Goal: Task Accomplishment & Management: Use online tool/utility

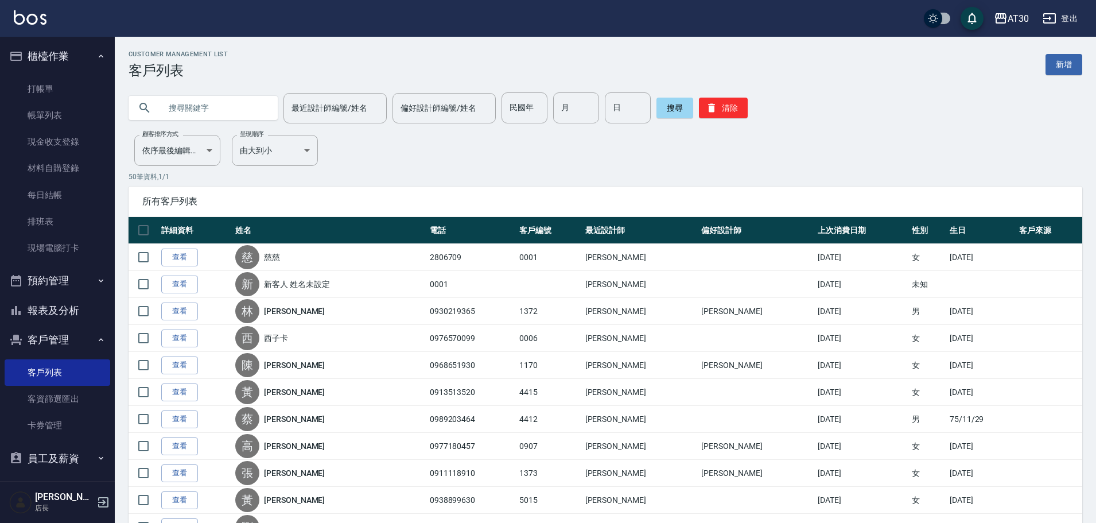
scroll to position [65, 0]
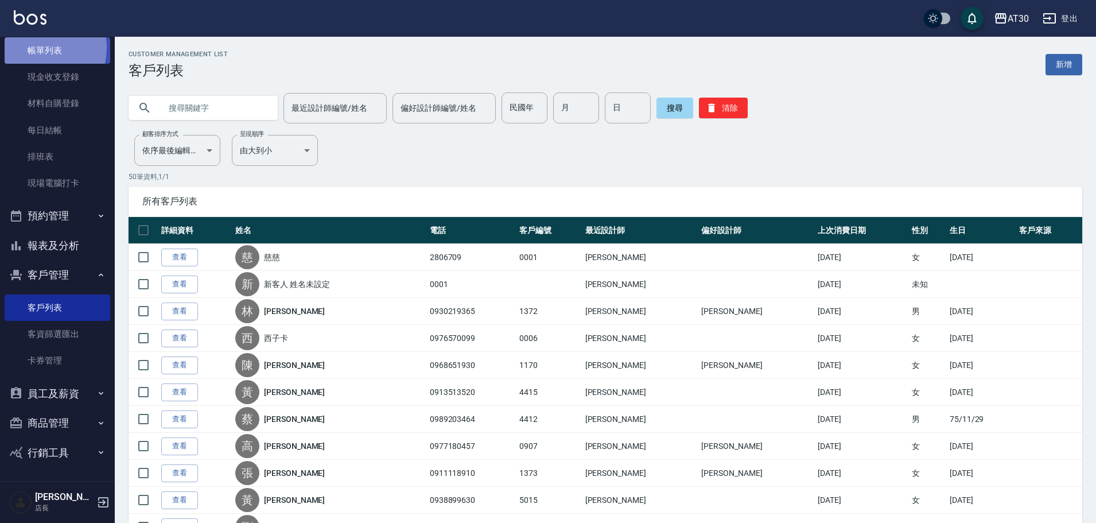
click at [26, 48] on link "帳單列表" at bounding box center [58, 50] width 106 height 26
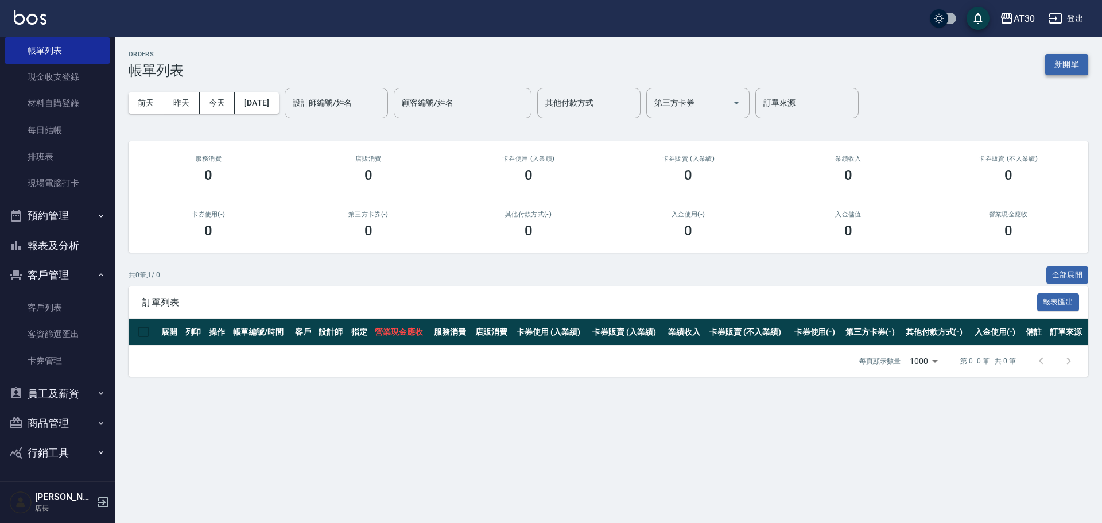
click at [1073, 67] on button "新開單" at bounding box center [1066, 64] width 43 height 21
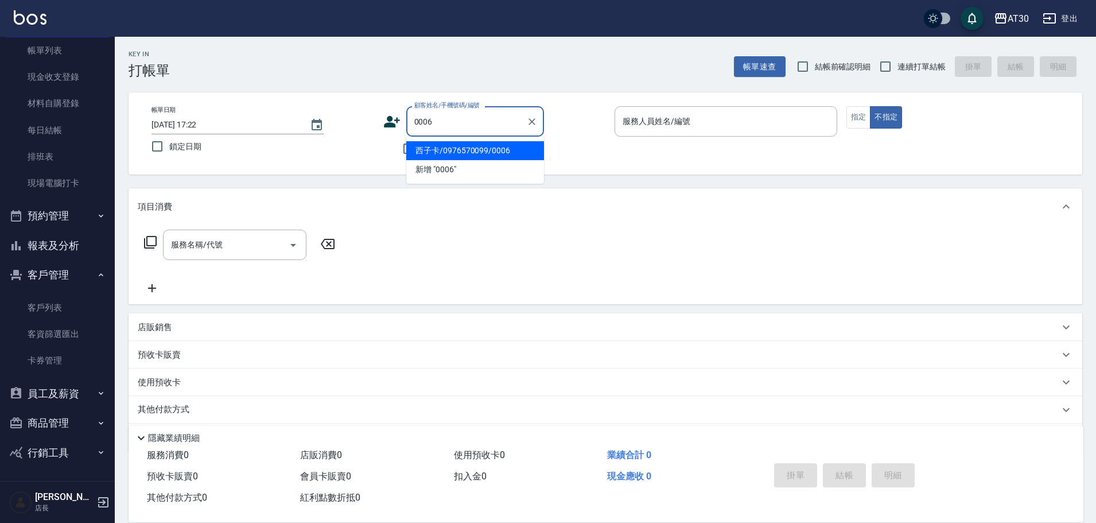
type input "西子卡/0976570099/0006"
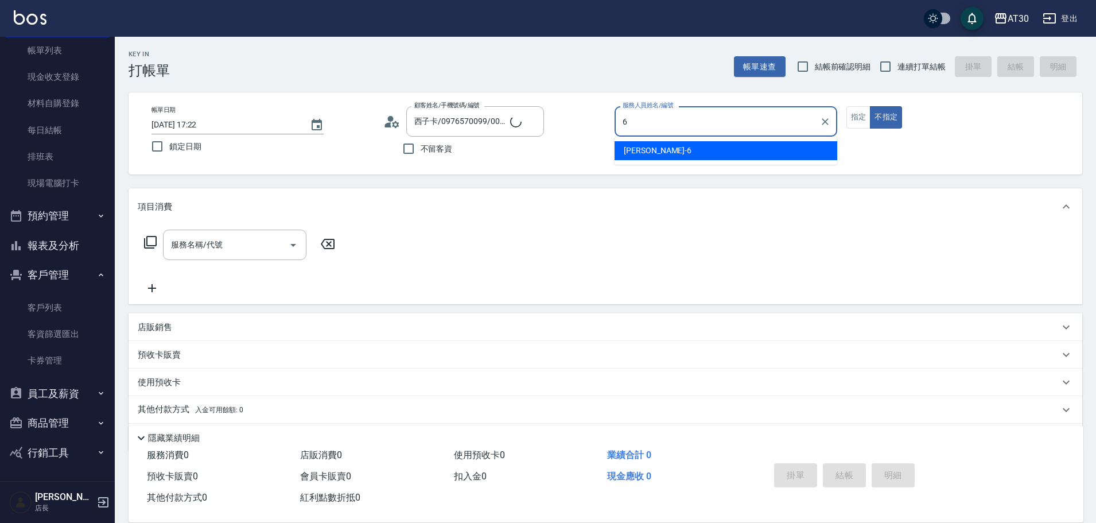
type input "[PERSON_NAME]-6"
type input "新客人 姓名未設定/0006/null"
type button "false"
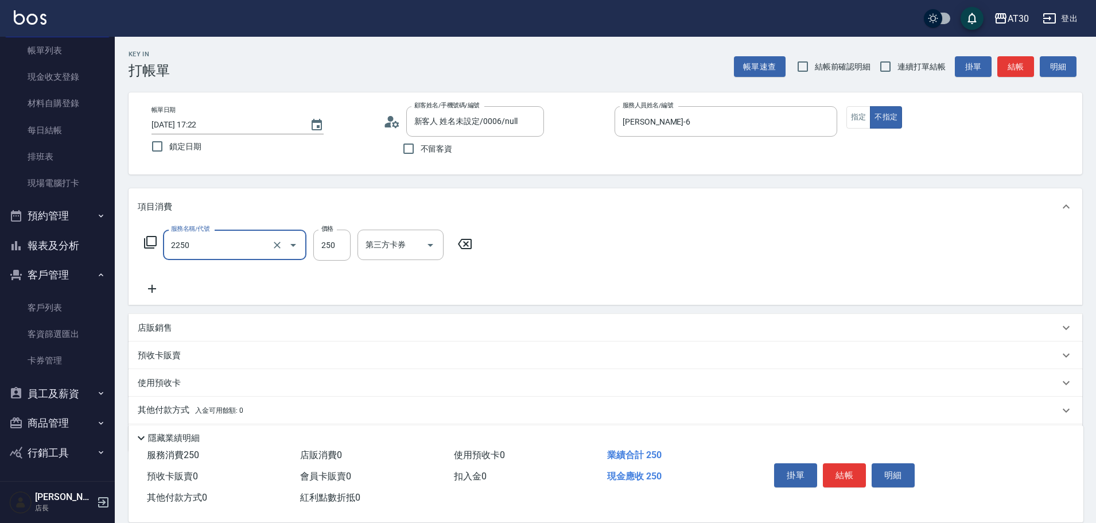
type input "剪髮(2250)"
click at [439, 117] on input "新客人 姓名未設定/0006/null" at bounding box center [467, 121] width 110 height 20
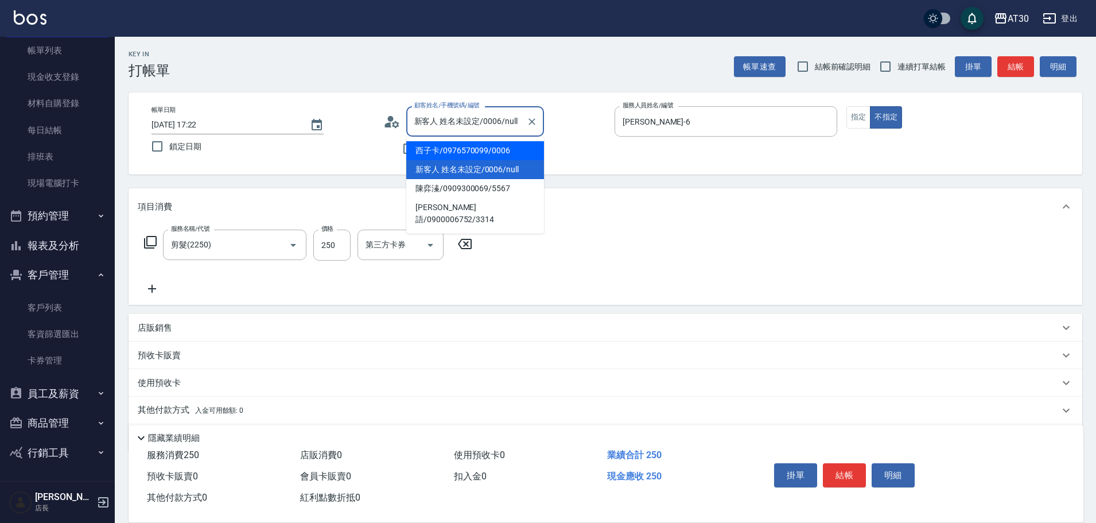
click at [448, 149] on li "西子卡/0976570099/0006" at bounding box center [475, 150] width 138 height 19
type input "西子卡/0976570099/0006"
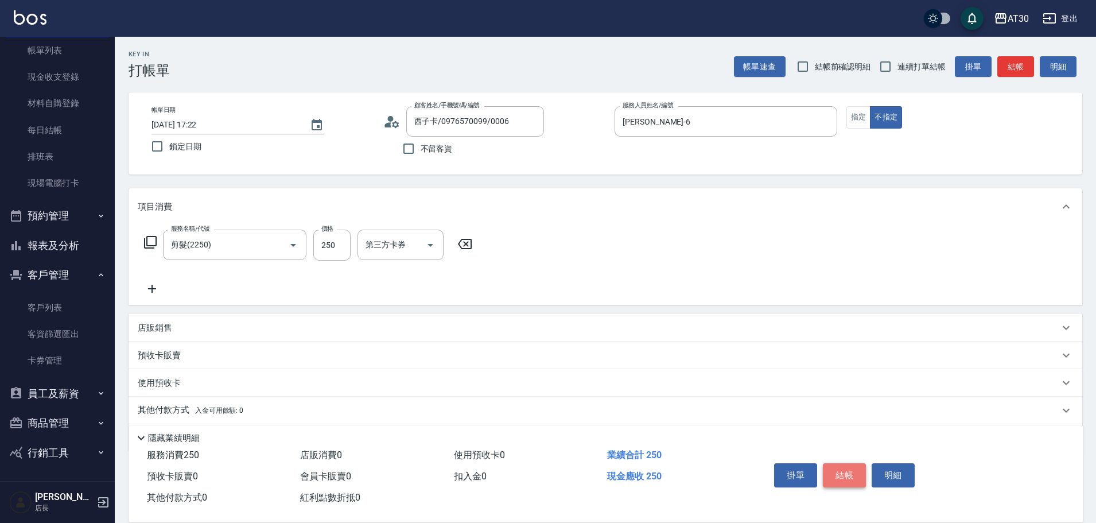
click at [855, 470] on button "結帳" at bounding box center [844, 475] width 43 height 24
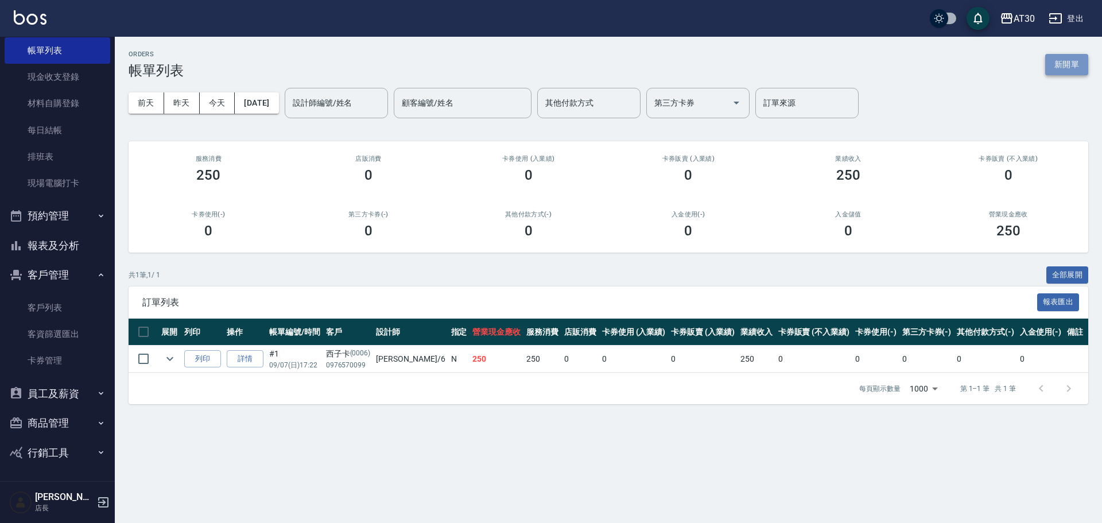
click at [1067, 67] on button "新開單" at bounding box center [1066, 64] width 43 height 21
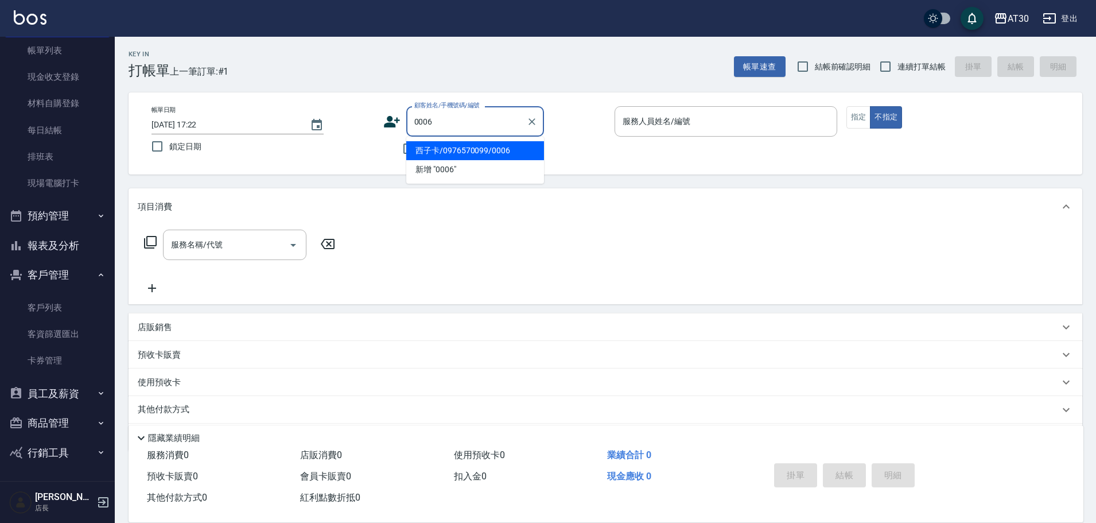
type input "西子卡/0976570099/0006"
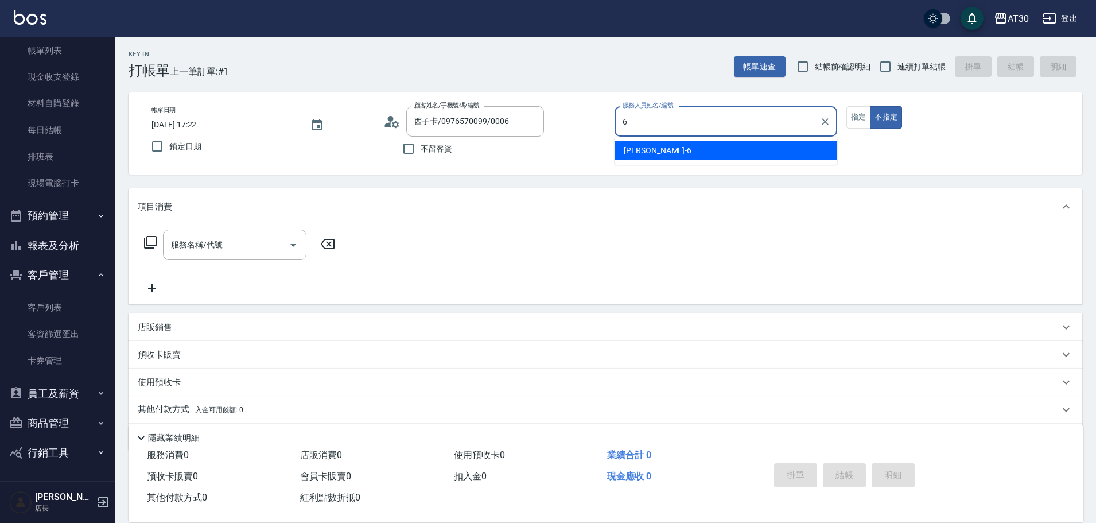
type input "[PERSON_NAME]-6"
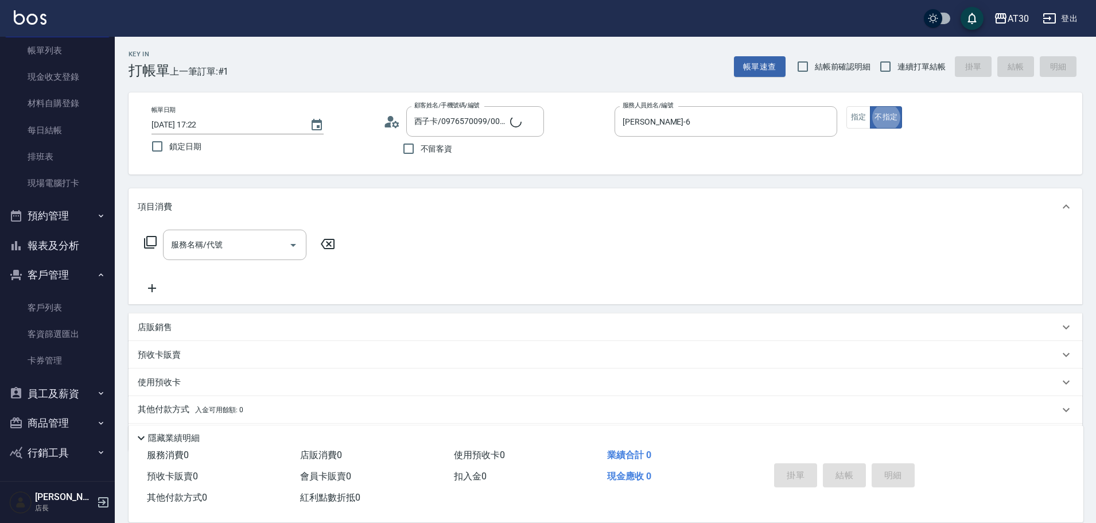
type button "false"
type input "新客人 姓名未設定/0006/null"
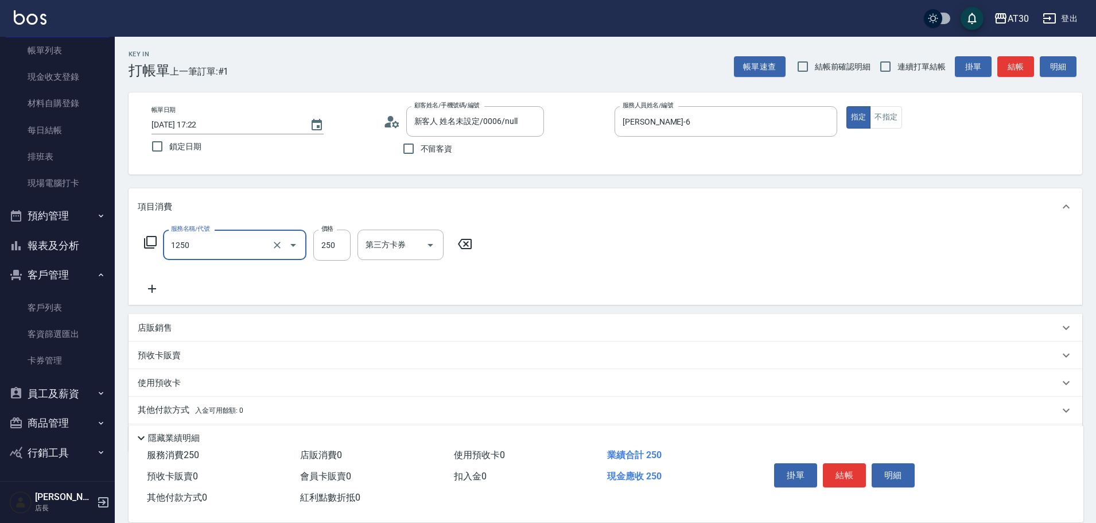
type input "洗髮250(1250)"
type input "[PERSON_NAME]-6"
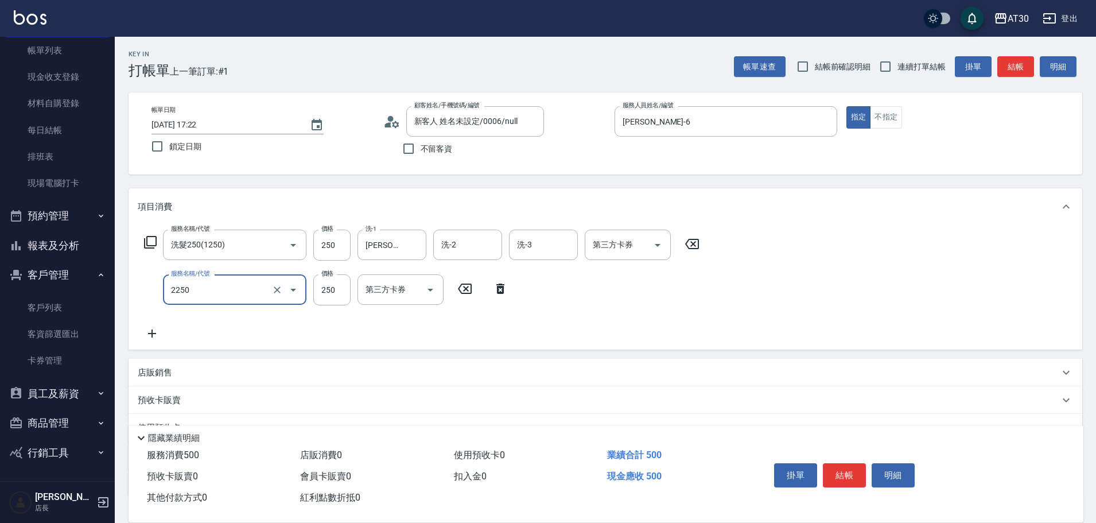
type input "剪髮(2250)"
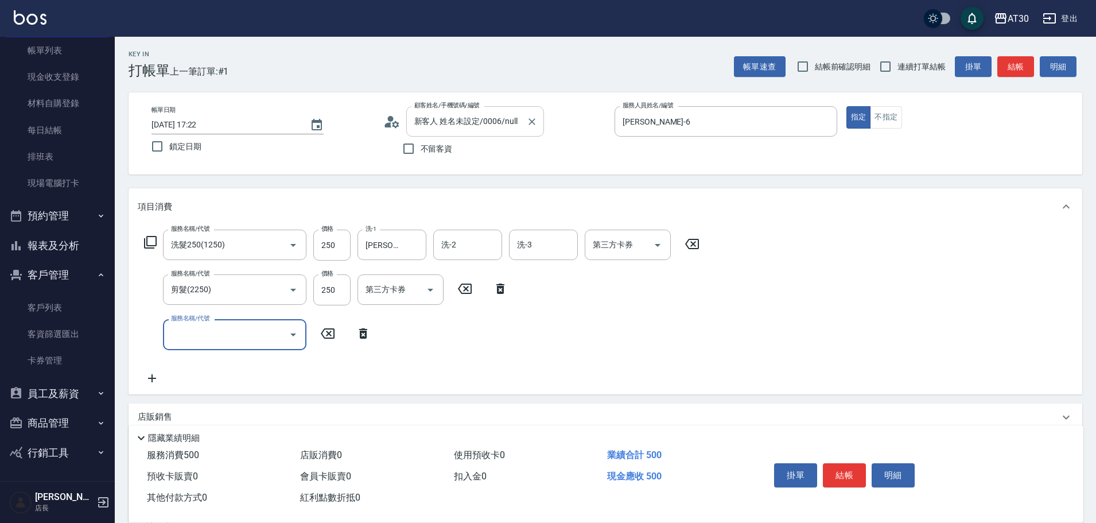
click at [509, 118] on input "新客人 姓名未設定/0006/null" at bounding box center [467, 121] width 110 height 20
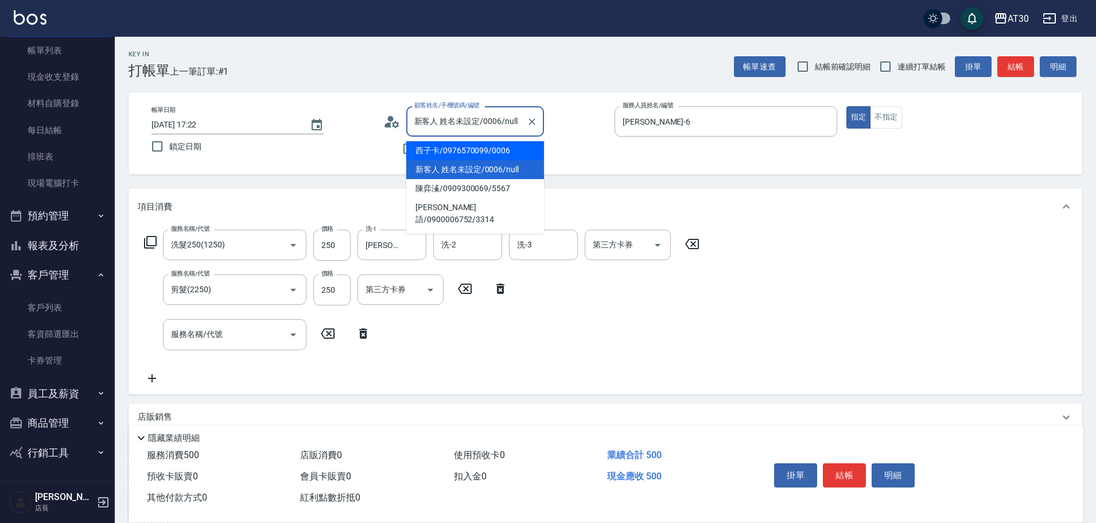
click at [492, 152] on li "西子卡/0976570099/0006" at bounding box center [475, 150] width 138 height 19
type input "西子卡/0976570099/0006"
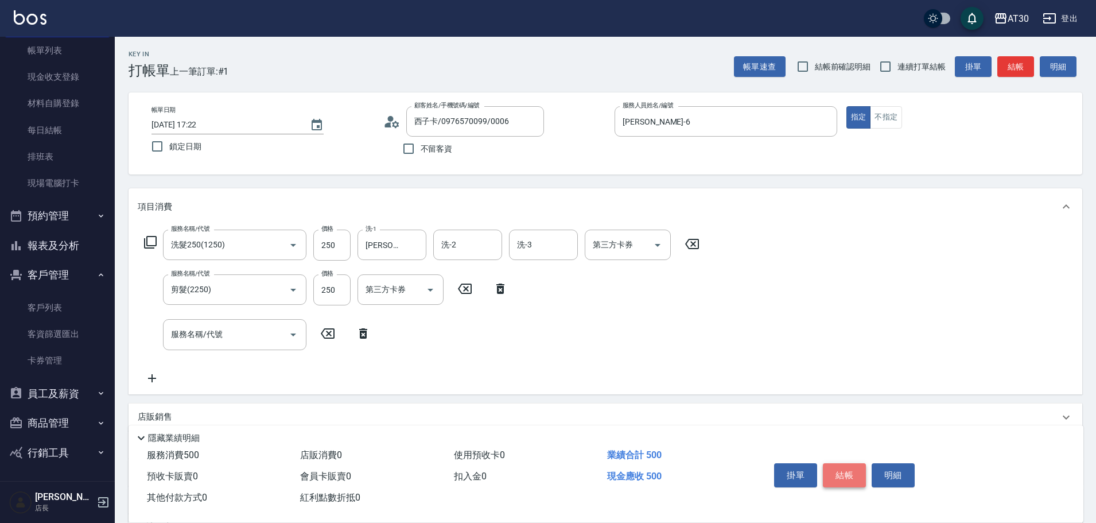
click at [855, 474] on button "結帳" at bounding box center [844, 475] width 43 height 24
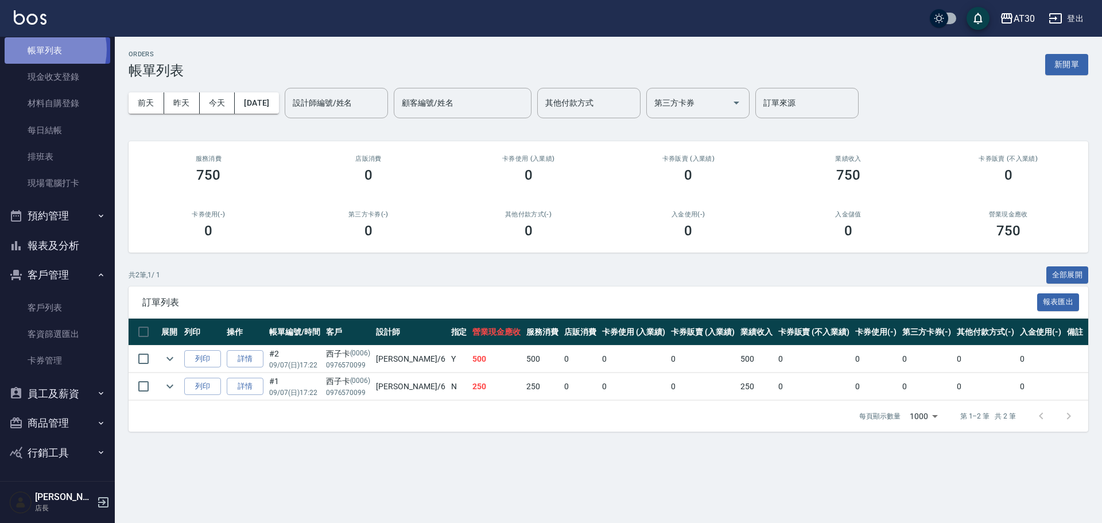
click at [40, 49] on link "帳單列表" at bounding box center [58, 50] width 106 height 26
click at [48, 71] on link "現金收支登錄" at bounding box center [58, 77] width 106 height 26
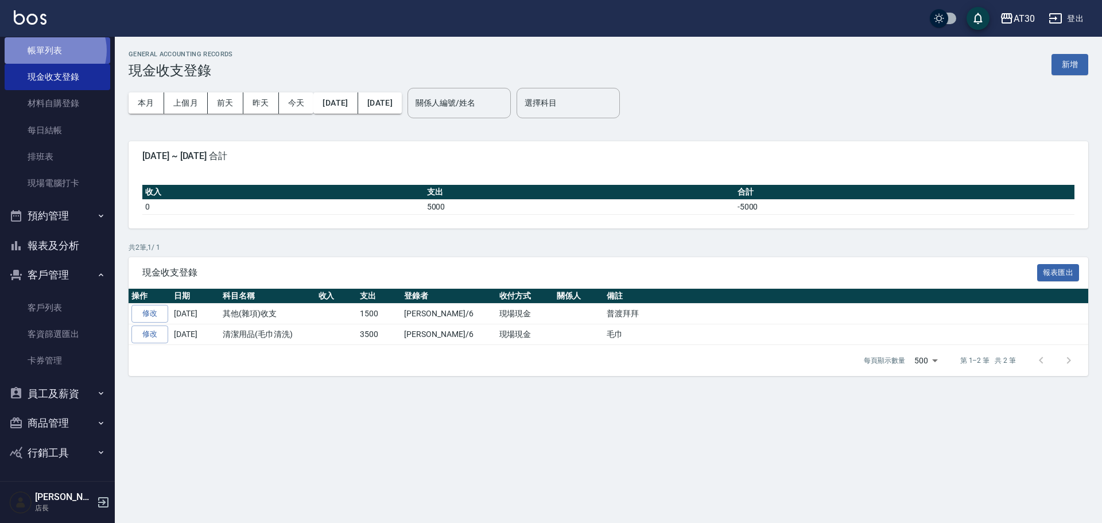
click at [52, 51] on link "帳單列表" at bounding box center [58, 50] width 106 height 26
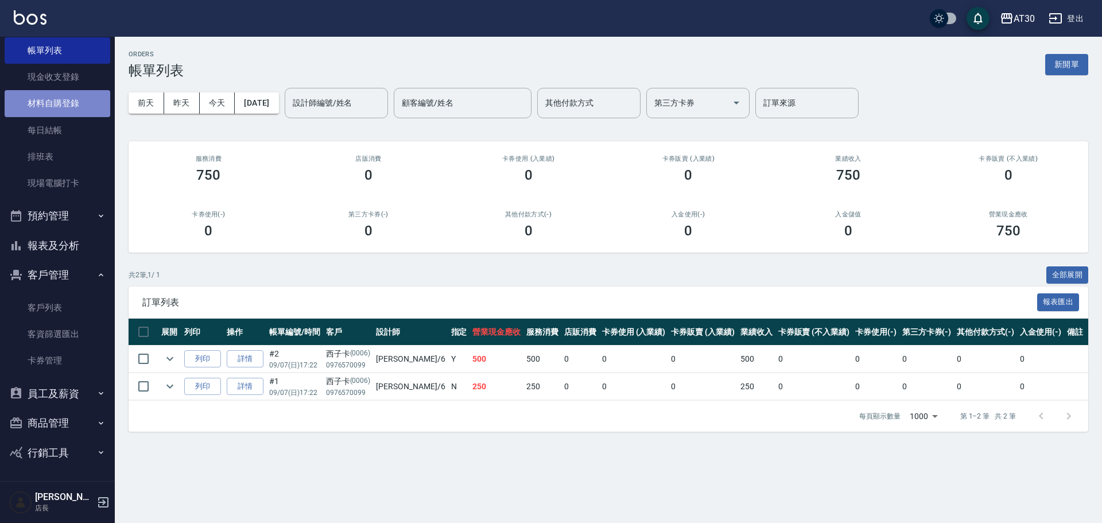
click at [82, 107] on link "材料自購登錄" at bounding box center [58, 103] width 106 height 26
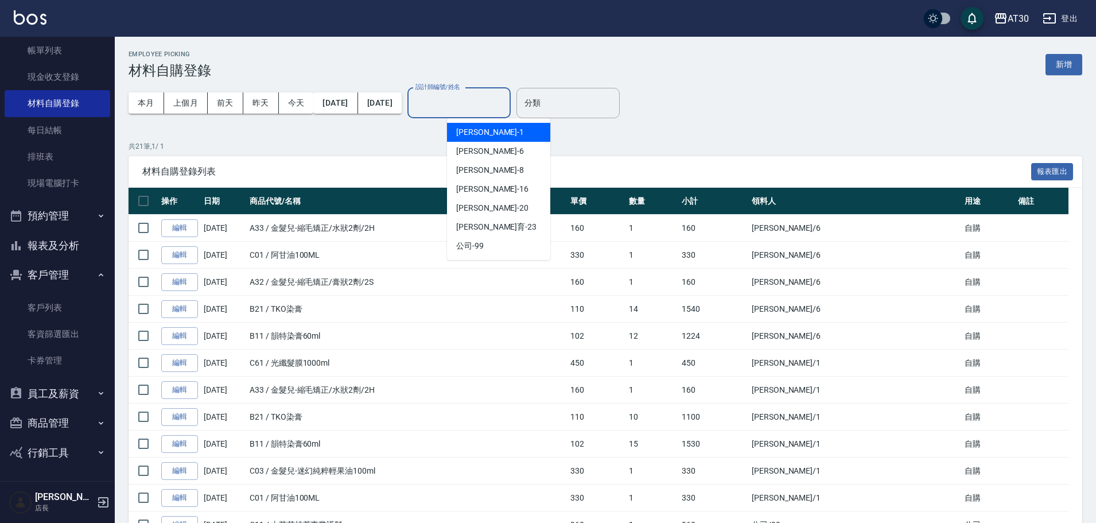
click at [478, 94] on input "設計師編號/姓名" at bounding box center [459, 103] width 93 height 20
click at [481, 145] on div "[PERSON_NAME]-6" at bounding box center [498, 151] width 103 height 19
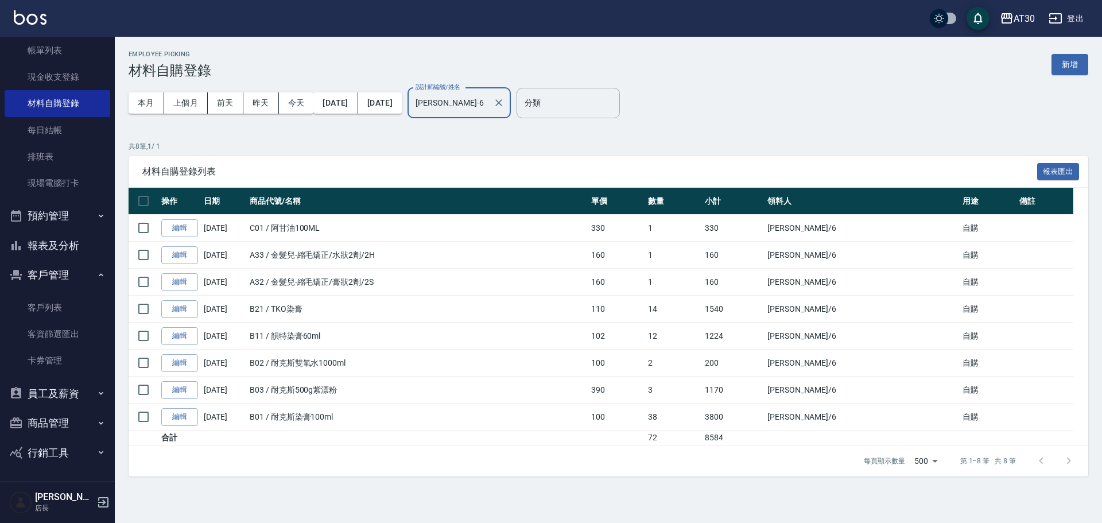
click at [488, 109] on input "[PERSON_NAME]-6" at bounding box center [451, 103] width 76 height 20
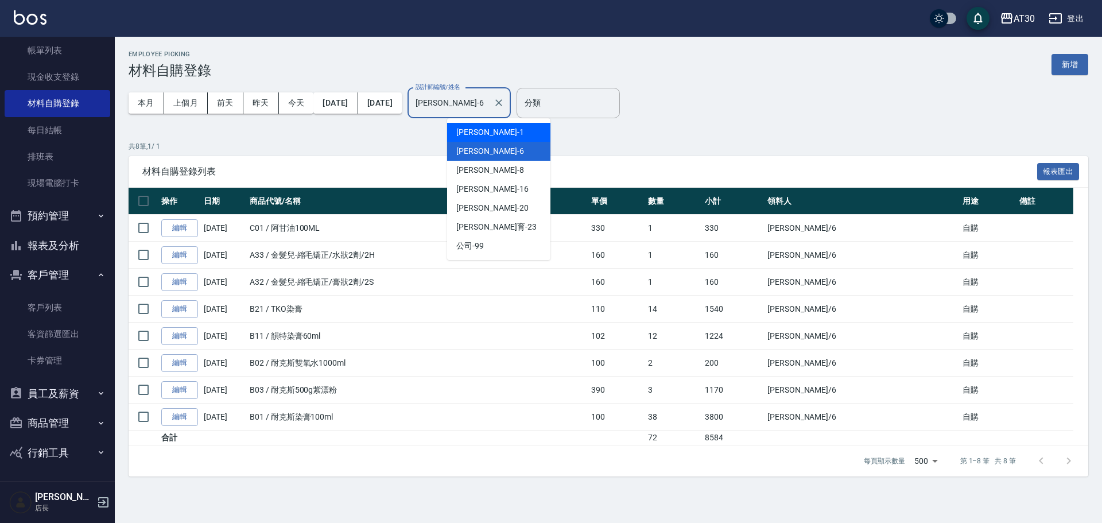
click at [502, 131] on div "[PERSON_NAME]1" at bounding box center [498, 132] width 103 height 19
type input "[PERSON_NAME]1"
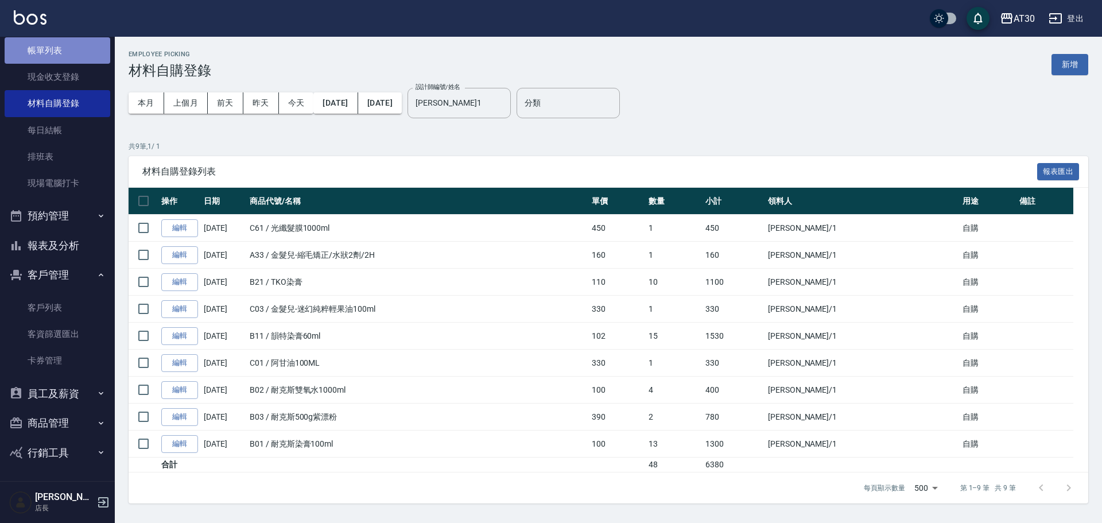
click at [72, 63] on link "帳單列表" at bounding box center [58, 50] width 106 height 26
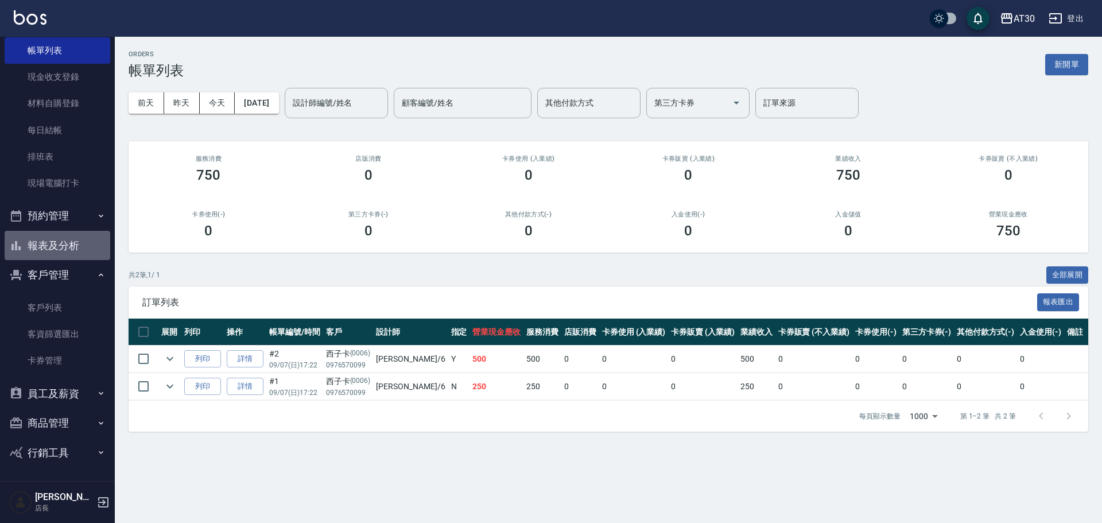
click at [69, 241] on button "報表及分析" at bounding box center [58, 246] width 106 height 30
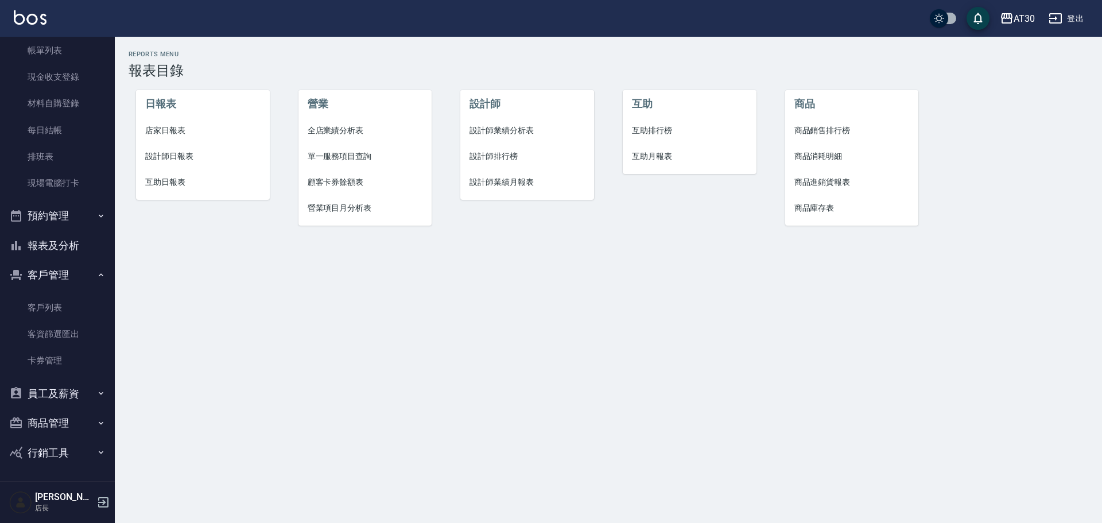
click at [152, 130] on span "店家日報表" at bounding box center [202, 131] width 115 height 12
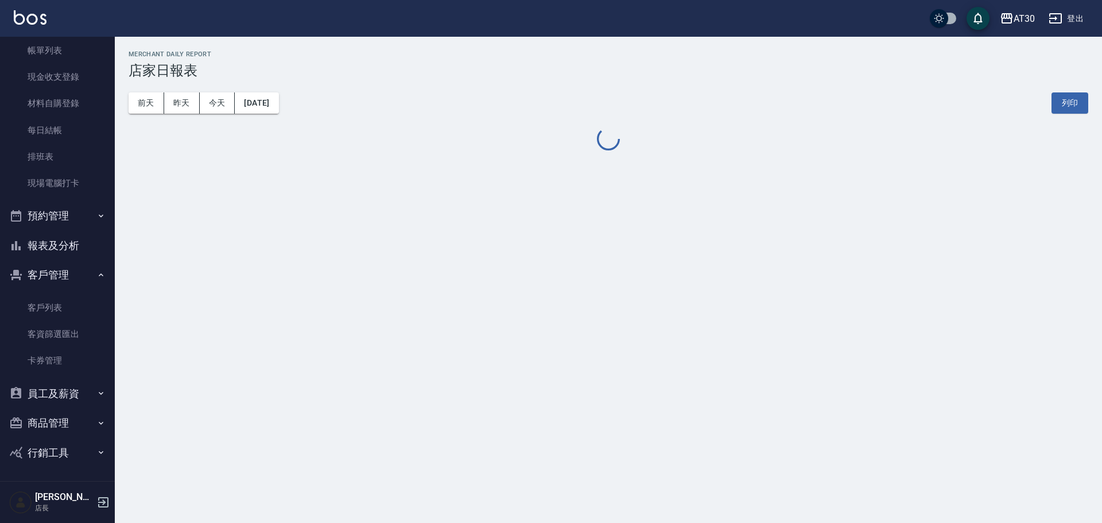
click at [53, 251] on button "報表及分析" at bounding box center [58, 246] width 106 height 30
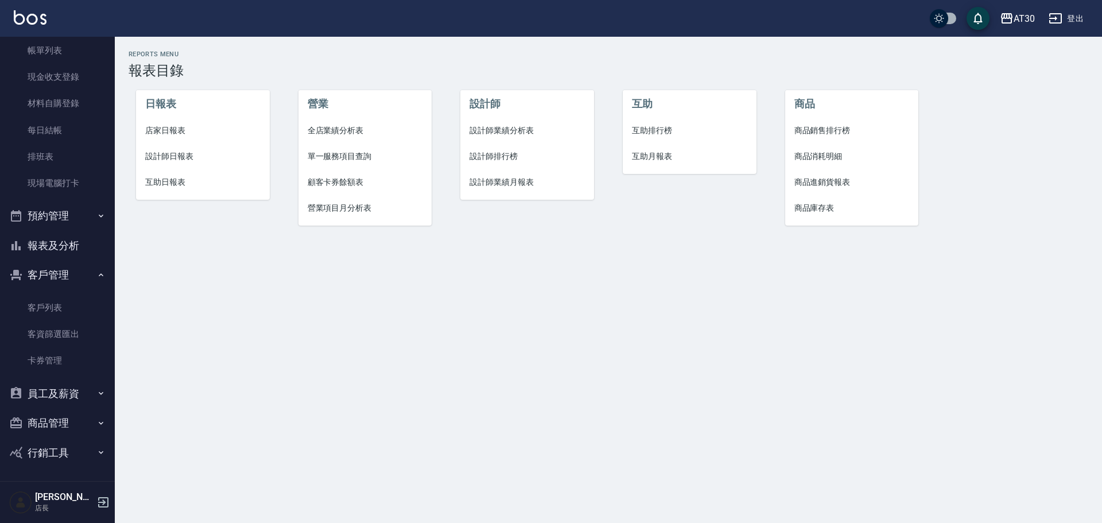
click at [501, 150] on span "設計師排行榜" at bounding box center [527, 156] width 115 height 12
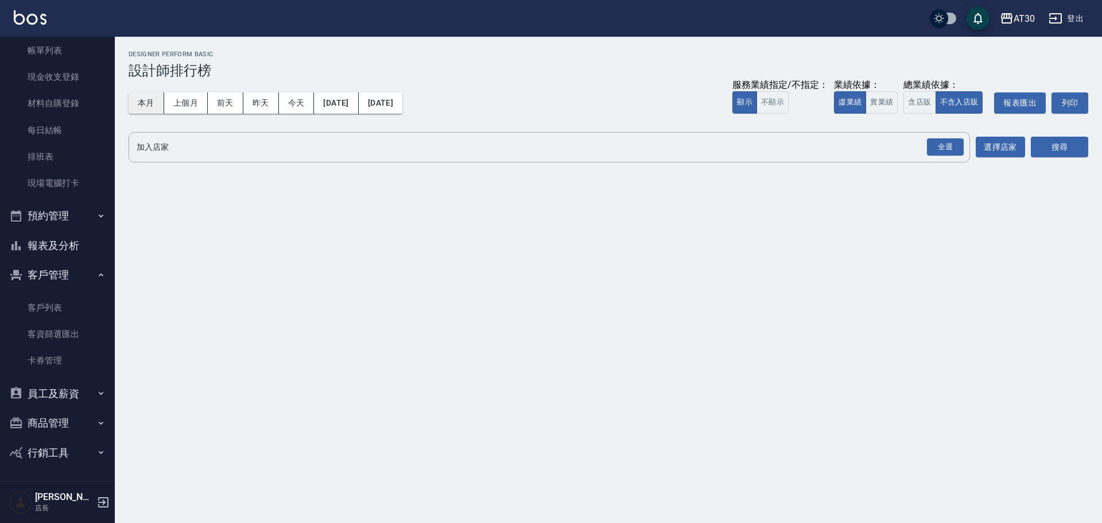
click at [142, 99] on button "本月" at bounding box center [147, 102] width 36 height 21
click at [937, 150] on div "全選" at bounding box center [945, 147] width 37 height 18
drag, startPoint x: 1072, startPoint y: 147, endPoint x: 1040, endPoint y: 157, distance: 33.8
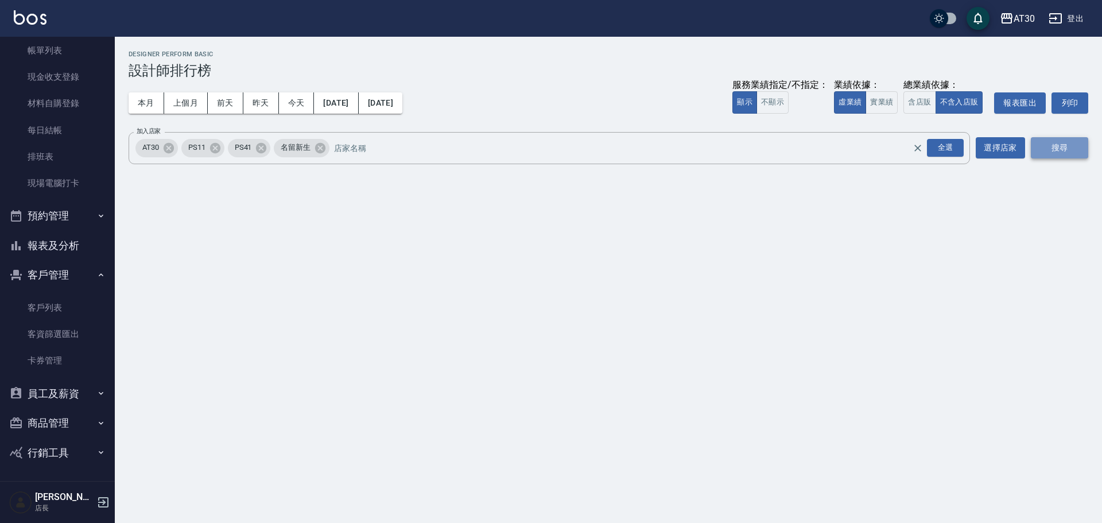
click at [1072, 147] on button "搜尋" at bounding box center [1059, 147] width 57 height 21
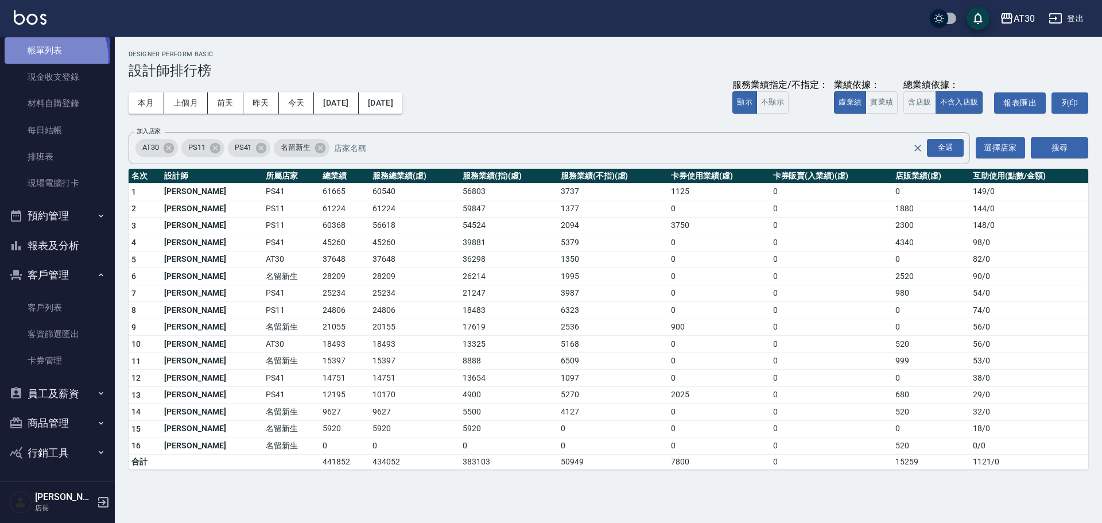
click at [37, 58] on link "帳單列表" at bounding box center [58, 50] width 106 height 26
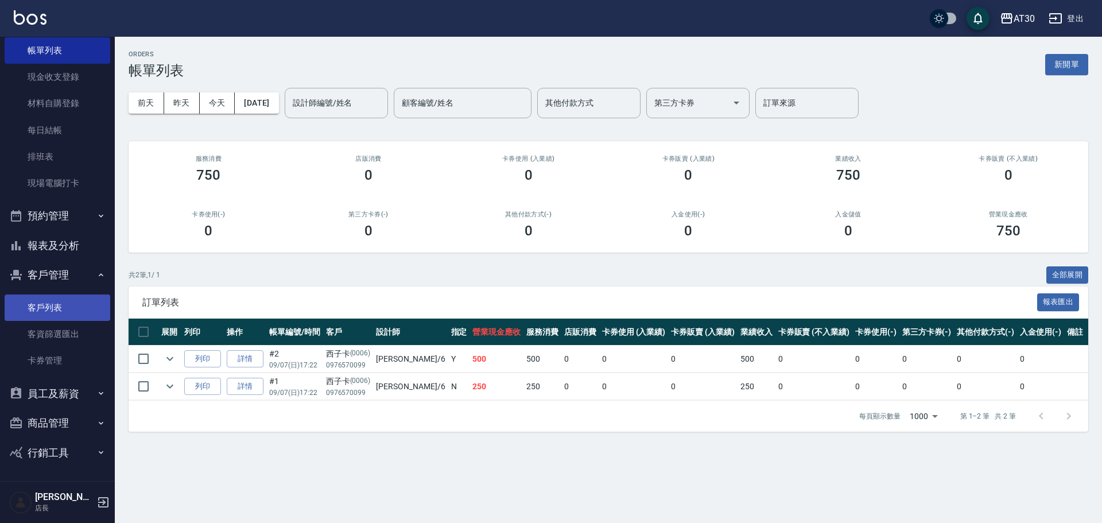
click at [57, 307] on link "客戶列表" at bounding box center [58, 307] width 106 height 26
